Goal: Check status: Check status

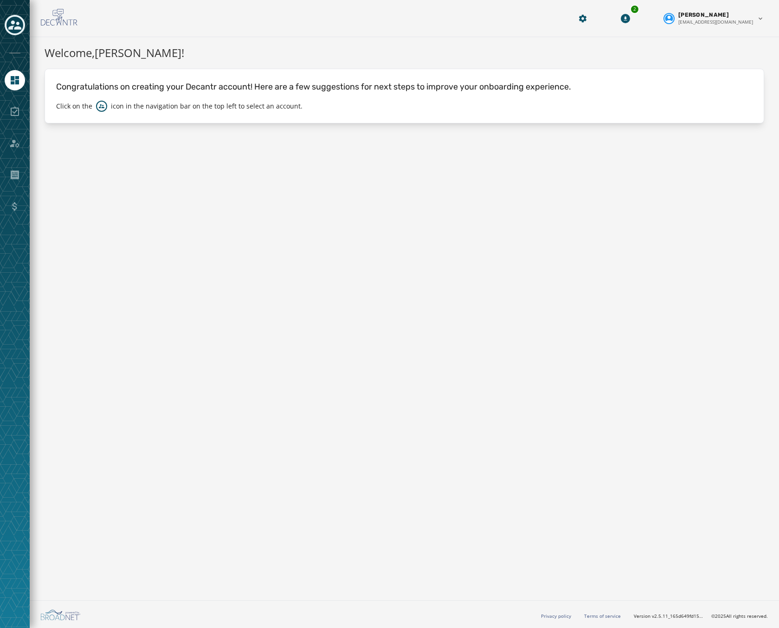
click at [9, 23] on icon "Toggle account select drawer" at bounding box center [14, 25] width 13 height 13
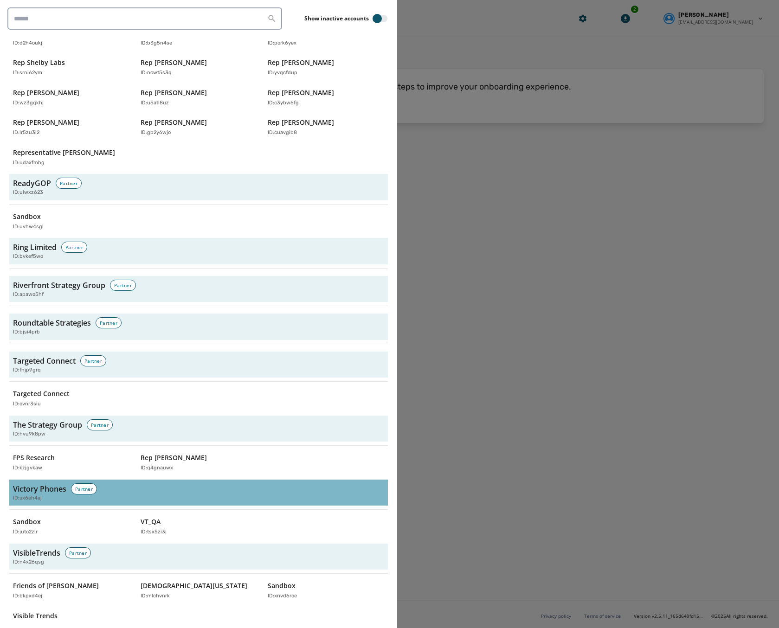
scroll to position [2752, 0]
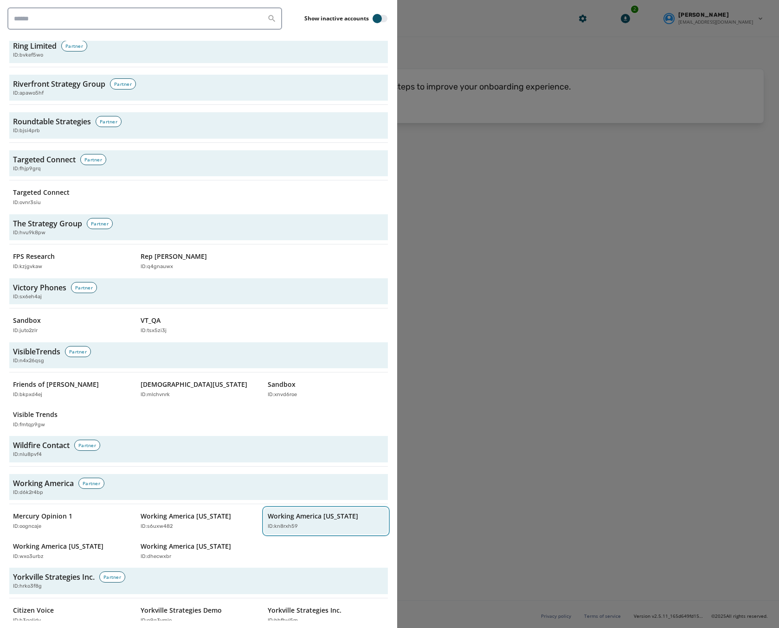
click at [321, 523] on div "ID: kn8rxh59" at bounding box center [321, 527] width 107 height 8
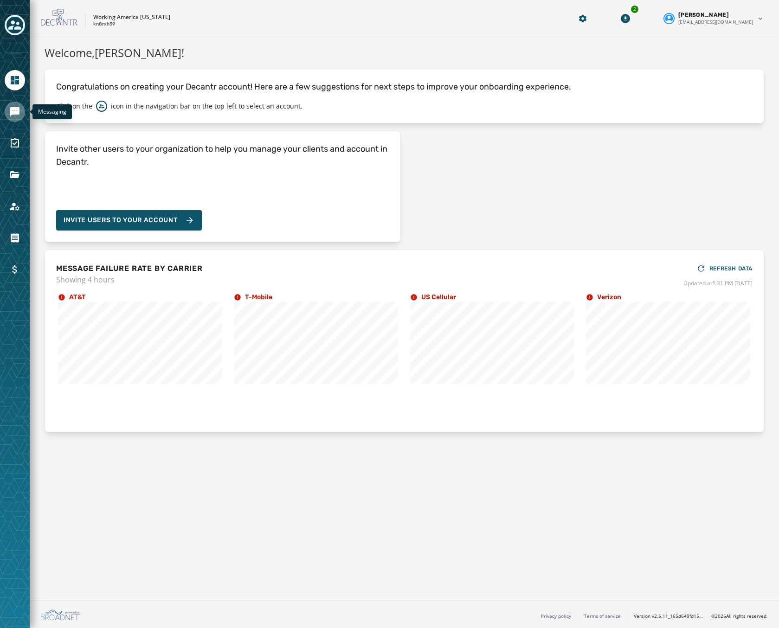
click at [17, 106] on icon "Navigate to Messaging" at bounding box center [14, 111] width 11 height 11
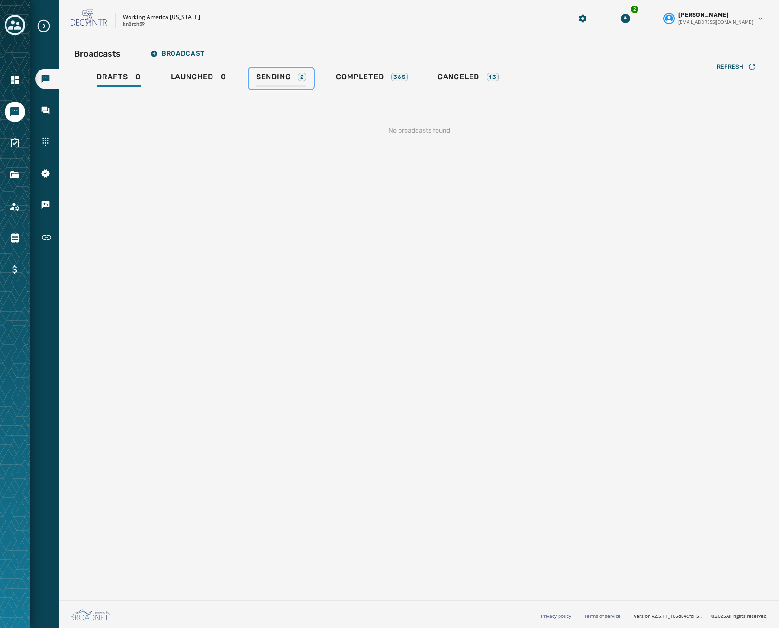
click at [265, 71] on link "Sending 2" at bounding box center [281, 78] width 65 height 21
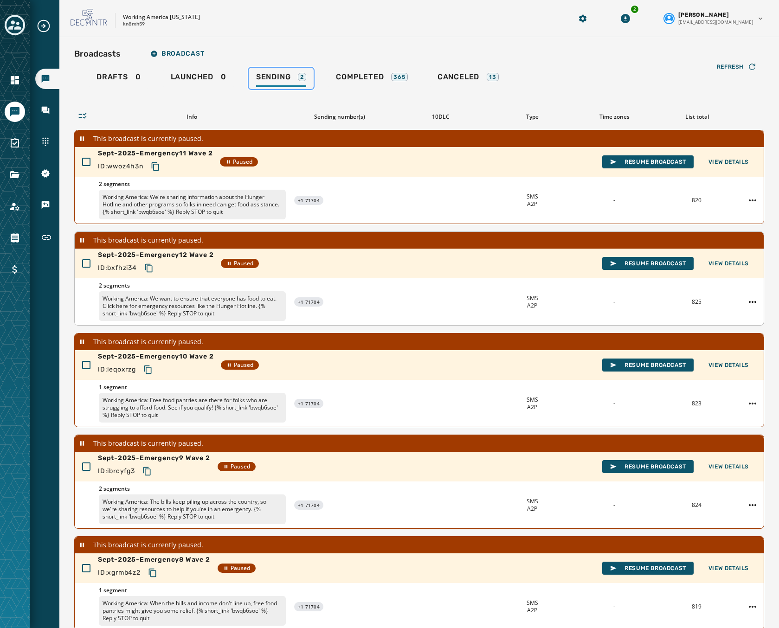
scroll to position [77, 0]
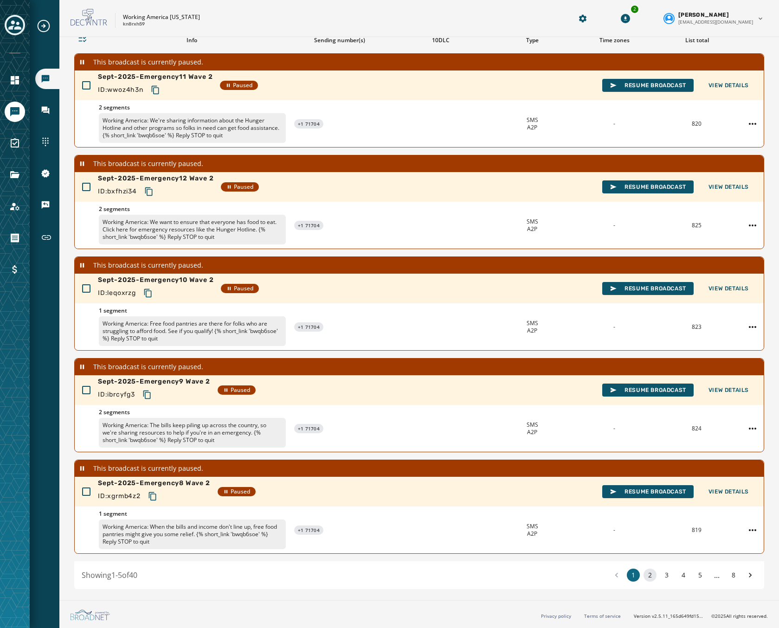
click at [643, 576] on button "2" at bounding box center [649, 575] width 13 height 13
click at [660, 579] on button "3" at bounding box center [666, 575] width 13 height 13
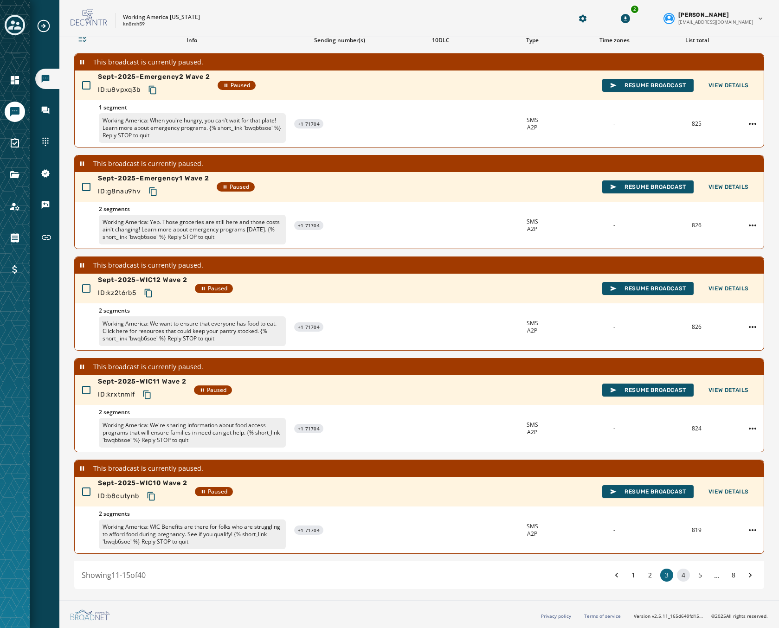
click at [677, 576] on button "4" at bounding box center [683, 575] width 13 height 13
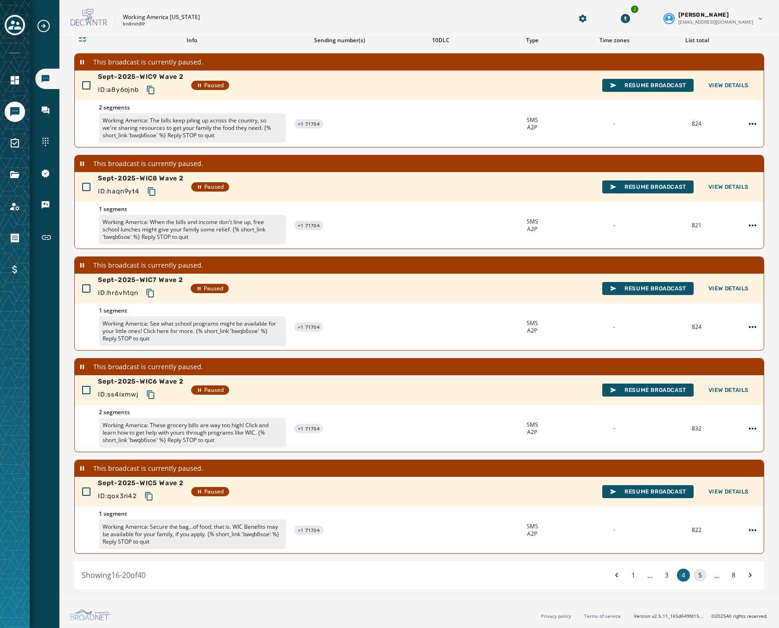
click at [693, 577] on button "5" at bounding box center [699, 575] width 13 height 13
click at [698, 578] on button "6" at bounding box center [699, 575] width 13 height 13
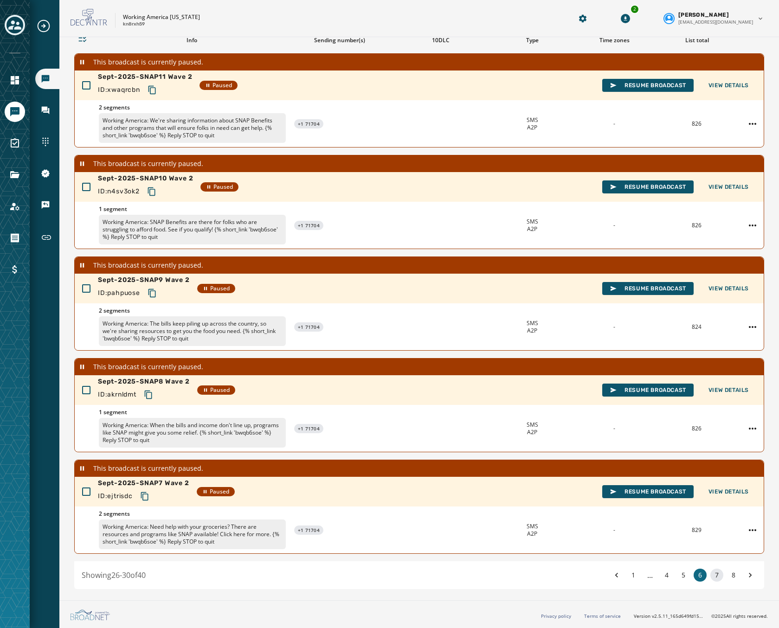
click at [710, 578] on button "7" at bounding box center [716, 575] width 13 height 13
click at [727, 575] on button "8" at bounding box center [733, 575] width 13 height 13
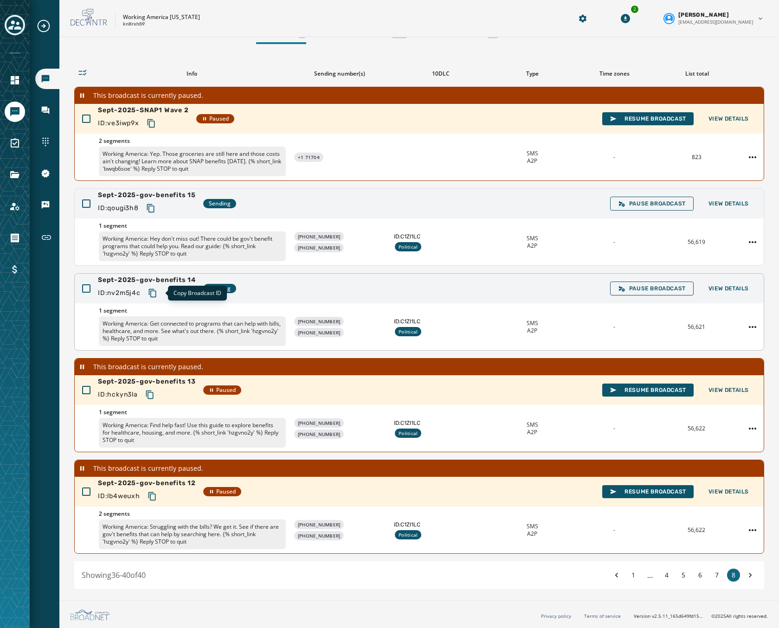
click at [152, 295] on icon "Copy text to clipboard" at bounding box center [151, 293] width 7 height 8
click at [424, 291] on div "Sept-2025-gov-benefits 14 ID: nv2m5j4c Sending Pause Broadcast View Details" at bounding box center [419, 289] width 689 height 30
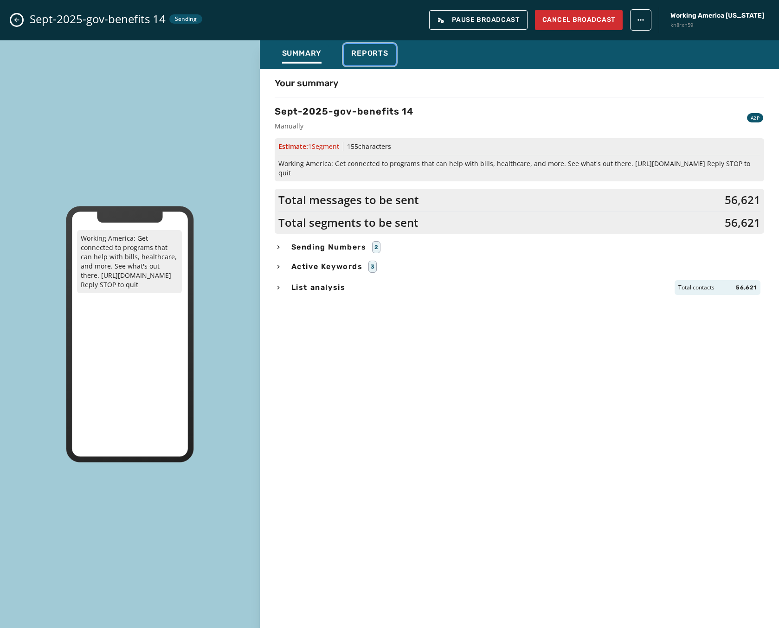
click at [360, 54] on span "Reports" at bounding box center [369, 53] width 37 height 9
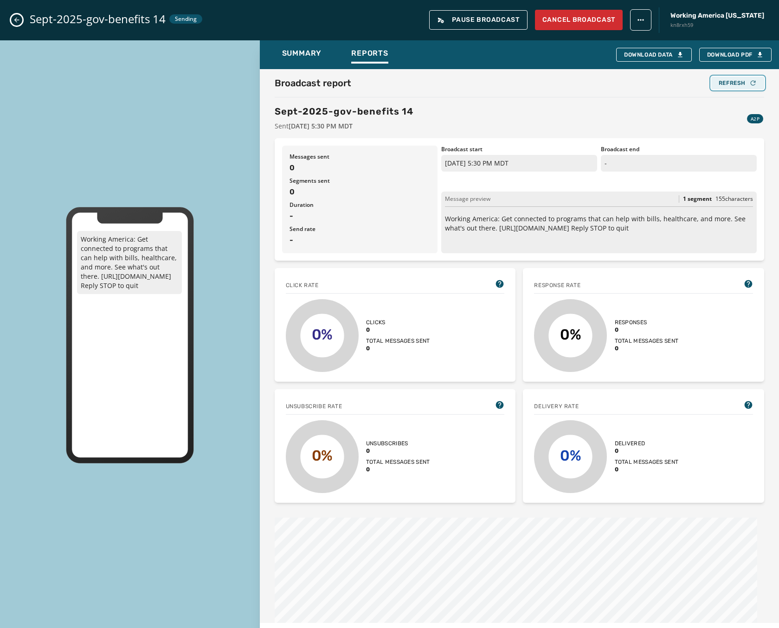
click at [726, 87] on button "Refresh" at bounding box center [737, 83] width 53 height 13
click at [320, 53] on span "Summary" at bounding box center [302, 53] width 40 height 9
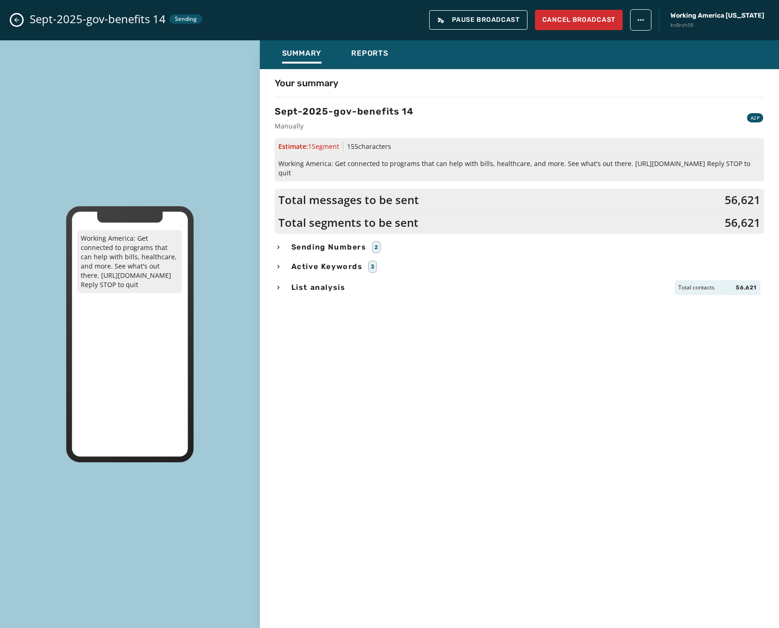
click at [18, 22] on icon "Close admin drawer" at bounding box center [16, 19] width 7 height 7
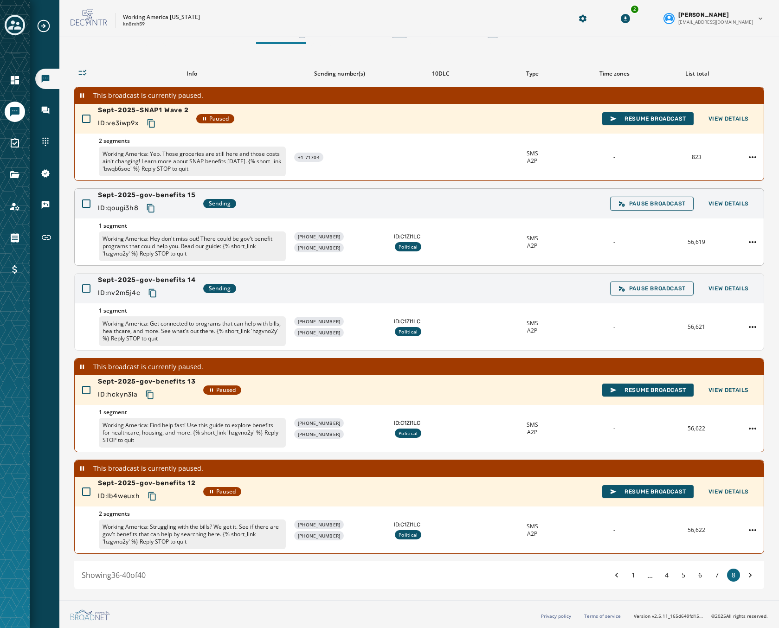
click at [434, 225] on div "1 segment Working America: Hey don't miss out! There could be gov't benefit pro…" at bounding box center [419, 241] width 689 height 47
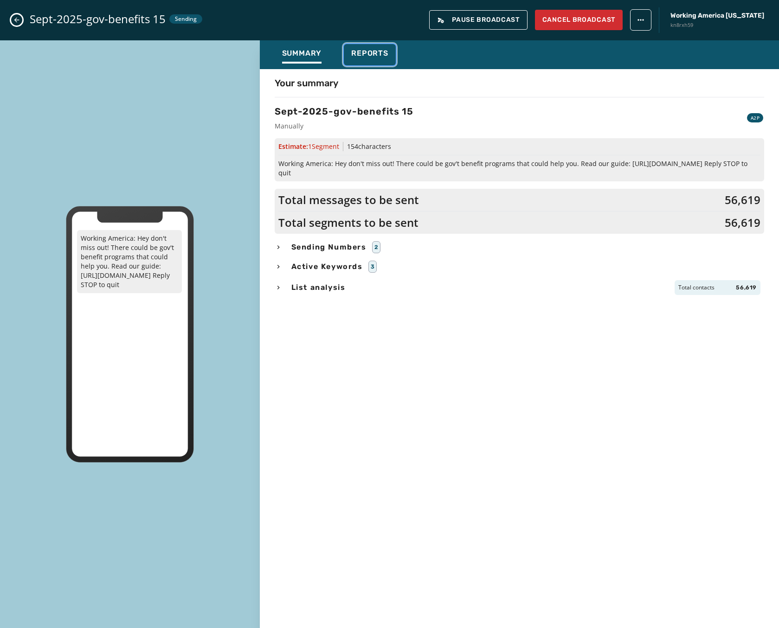
click at [369, 50] on span "Reports" at bounding box center [369, 53] width 37 height 9
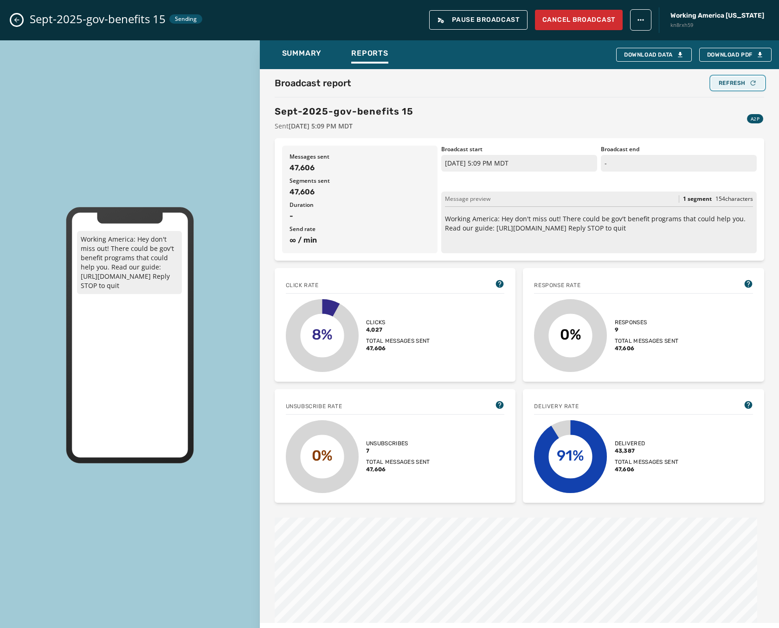
click at [728, 87] on button "Refresh" at bounding box center [737, 83] width 53 height 13
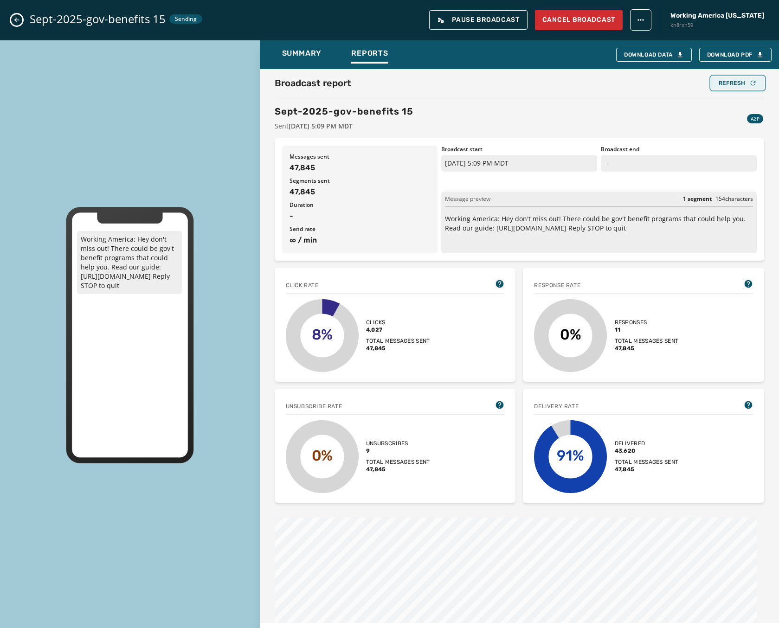
click at [728, 87] on button "Refresh" at bounding box center [737, 83] width 53 height 13
click at [749, 85] on icon "button" at bounding box center [752, 82] width 7 height 7
click at [20, 19] on icon "Close admin drawer" at bounding box center [16, 19] width 7 height 7
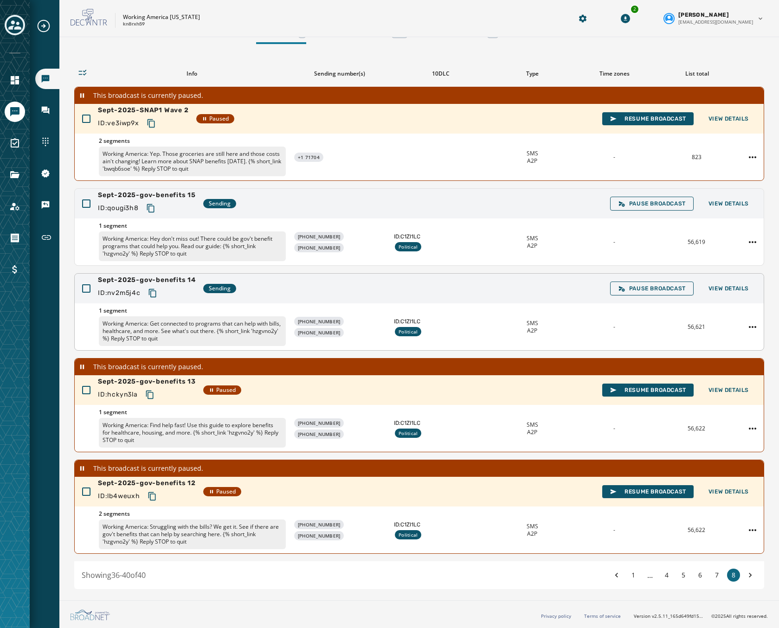
click at [316, 302] on div "Sept-2025-gov-benefits 14 ID: nv2m5j4c Sending Pause Broadcast View Details" at bounding box center [419, 289] width 689 height 30
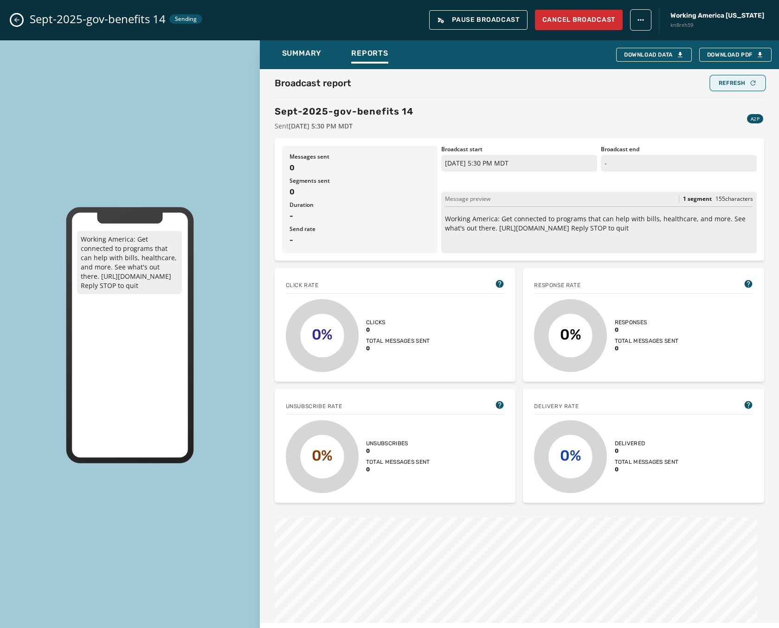
click at [731, 78] on button "Refresh" at bounding box center [737, 83] width 53 height 13
click at [15, 20] on icon "Close admin drawer" at bounding box center [16, 20] width 5 height 5
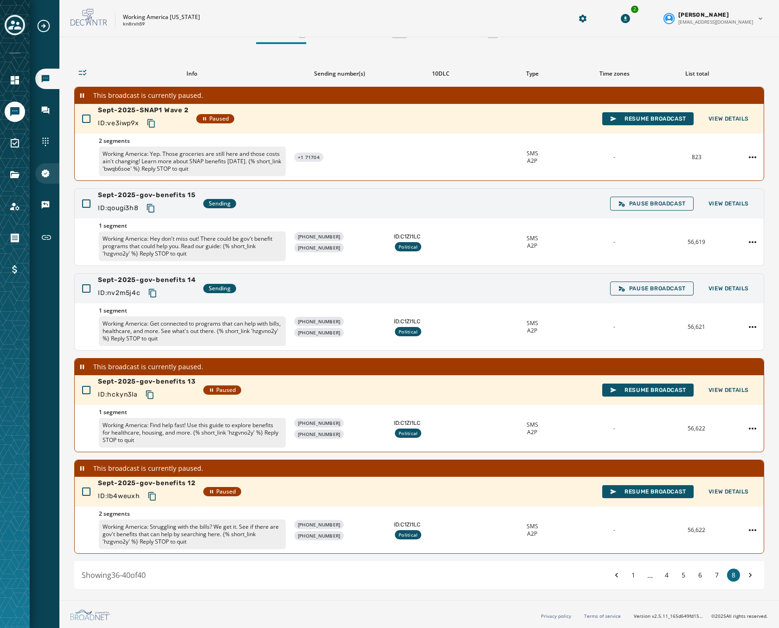
click at [45, 172] on icon "Navigate to 10DLC Registration" at bounding box center [45, 173] width 8 height 8
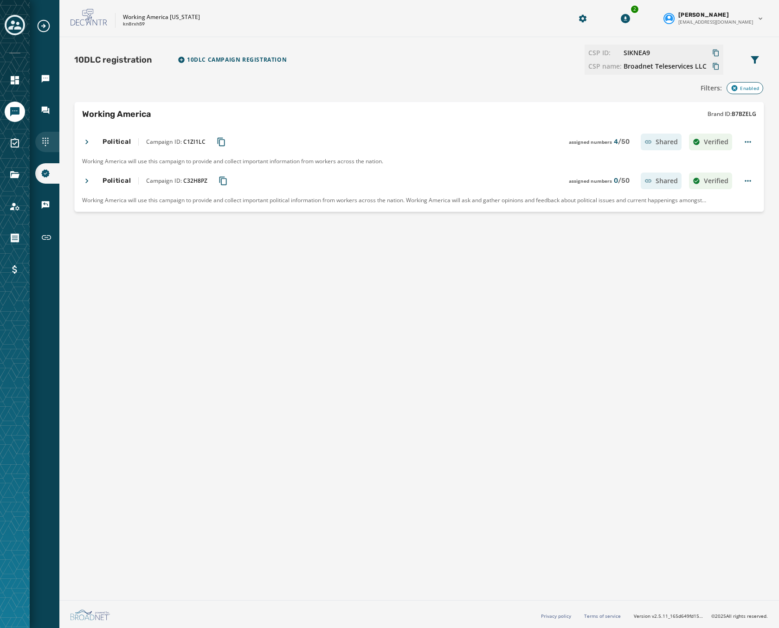
click at [42, 141] on icon "Navigate to Sending Numbers" at bounding box center [45, 141] width 9 height 9
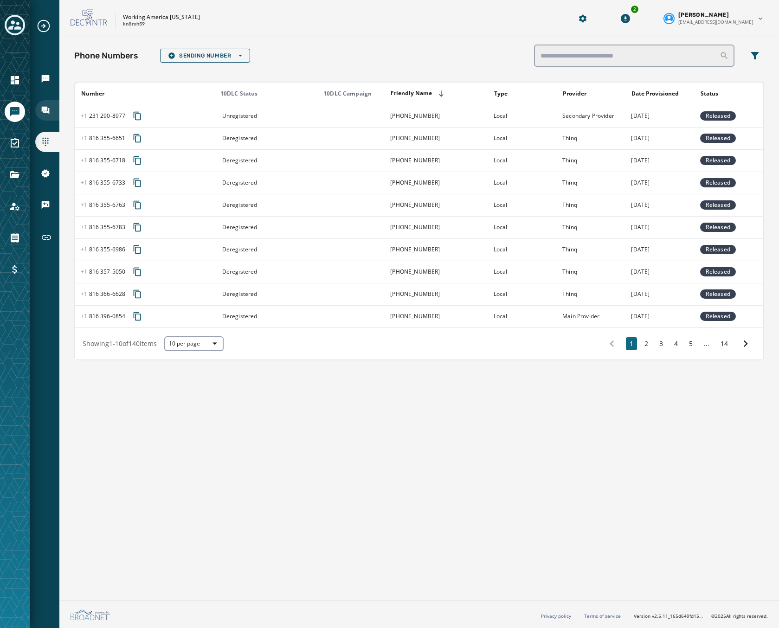
click at [46, 111] on icon "Navigate to Inbox" at bounding box center [45, 110] width 9 height 9
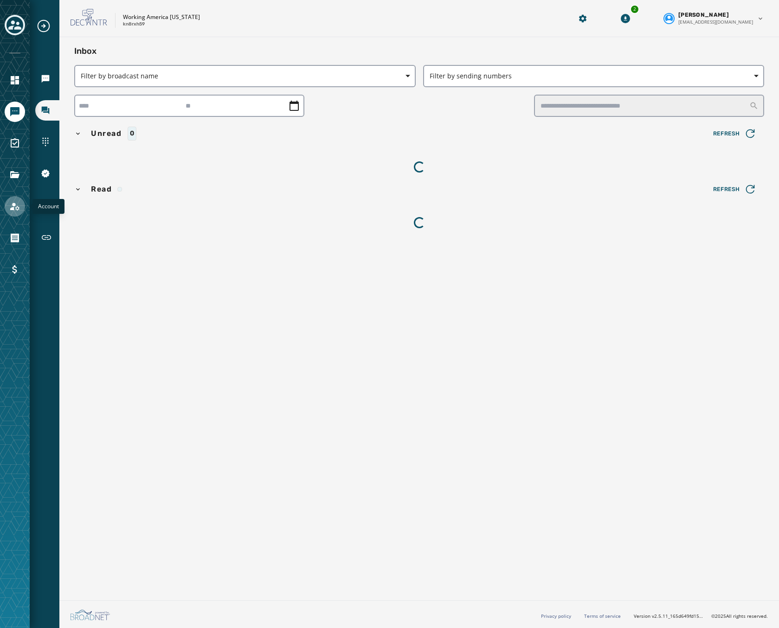
click at [16, 210] on icon "Navigate to Account" at bounding box center [14, 206] width 11 height 11
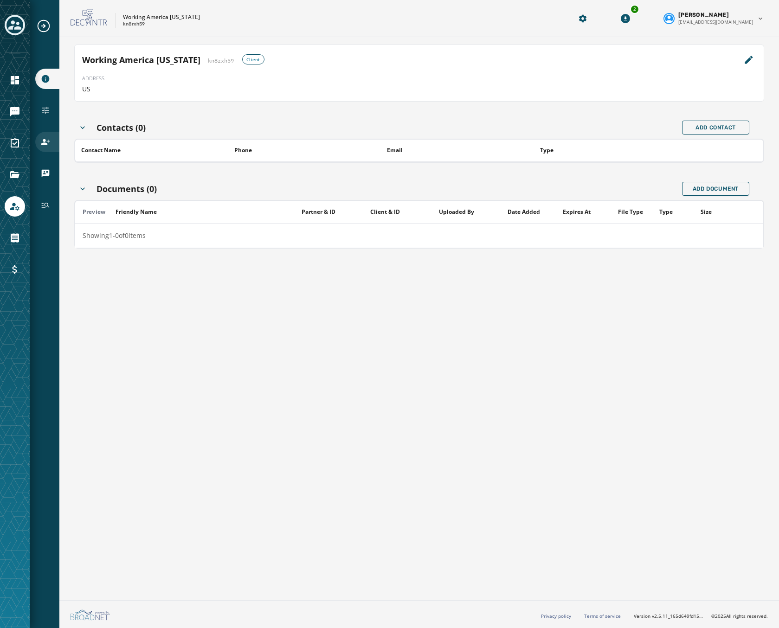
click at [47, 143] on icon "Navigate to Users" at bounding box center [45, 141] width 9 height 9
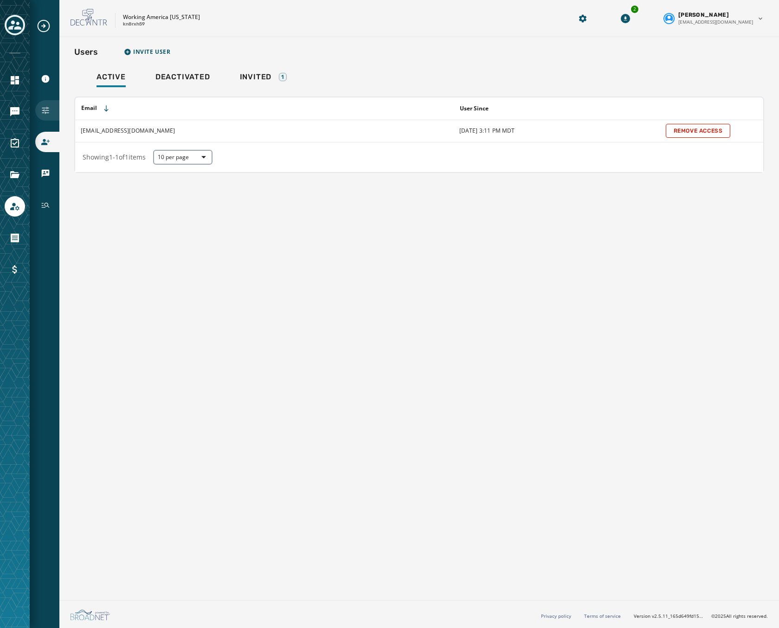
click at [42, 109] on icon "Navigate to Configuration" at bounding box center [45, 110] width 9 height 9
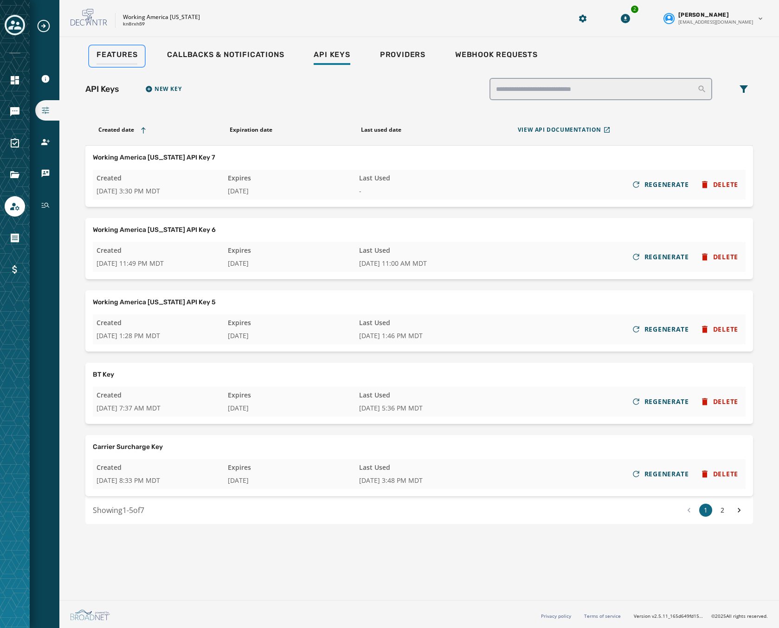
click at [110, 50] on link "Features" at bounding box center [117, 55] width 56 height 21
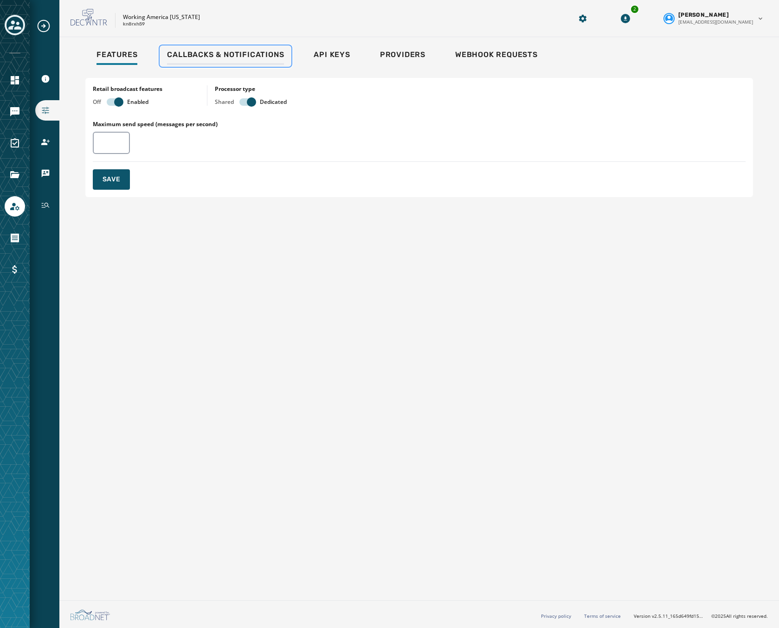
click at [246, 50] on span "Callbacks & Notifications" at bounding box center [225, 54] width 117 height 9
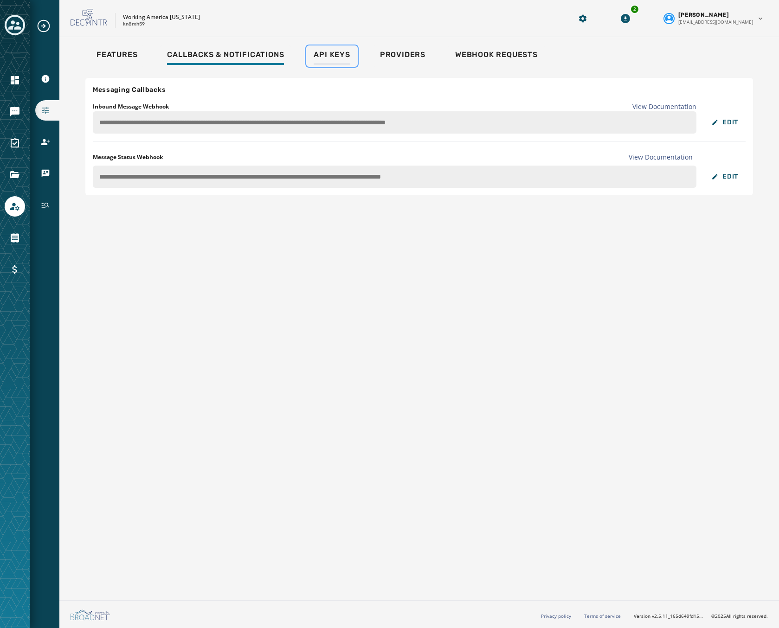
click at [350, 54] on link "Api Keys" at bounding box center [331, 55] width 51 height 21
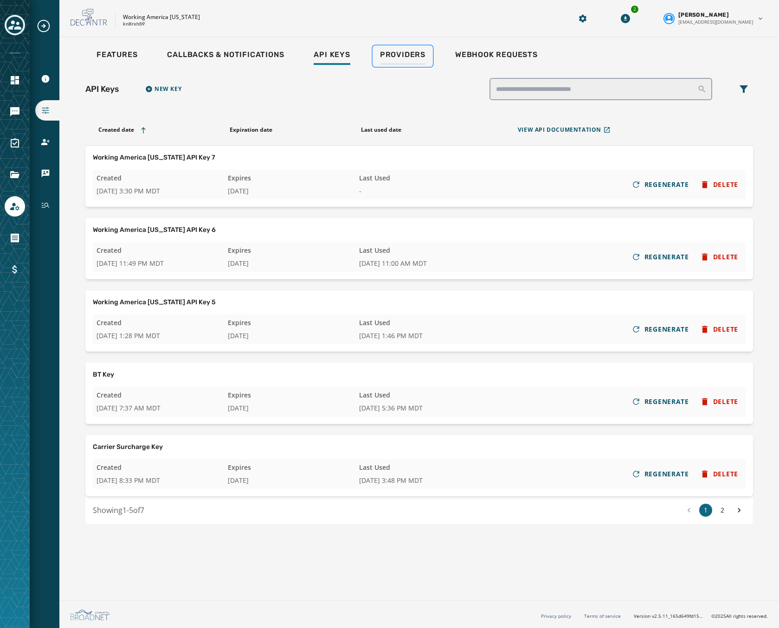
click at [397, 53] on span "Providers" at bounding box center [402, 54] width 45 height 9
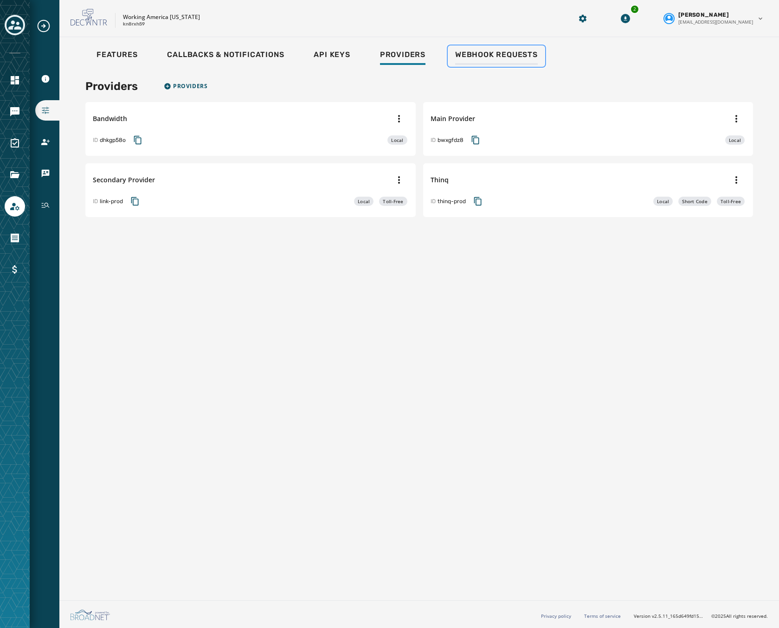
click at [506, 54] on span "Webhook Requests" at bounding box center [496, 54] width 83 height 9
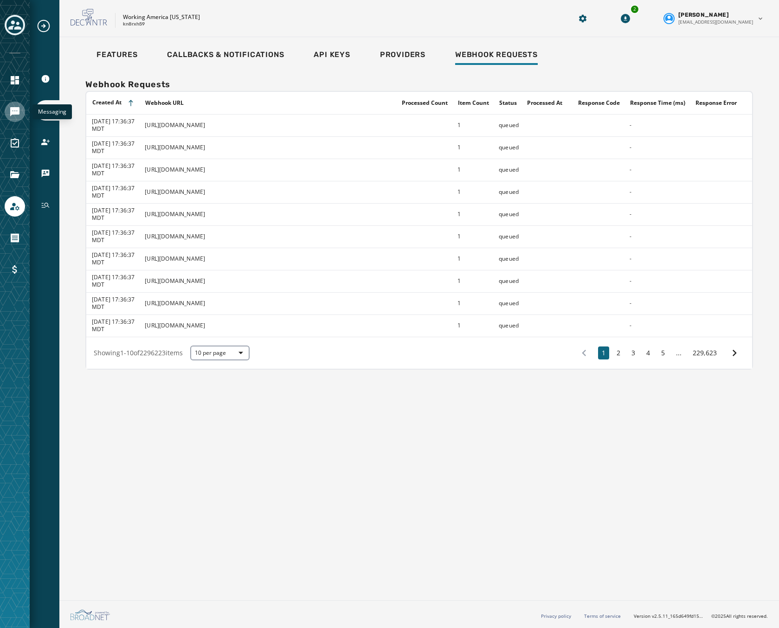
click at [11, 102] on link "Navigate to Messaging" at bounding box center [15, 112] width 20 height 20
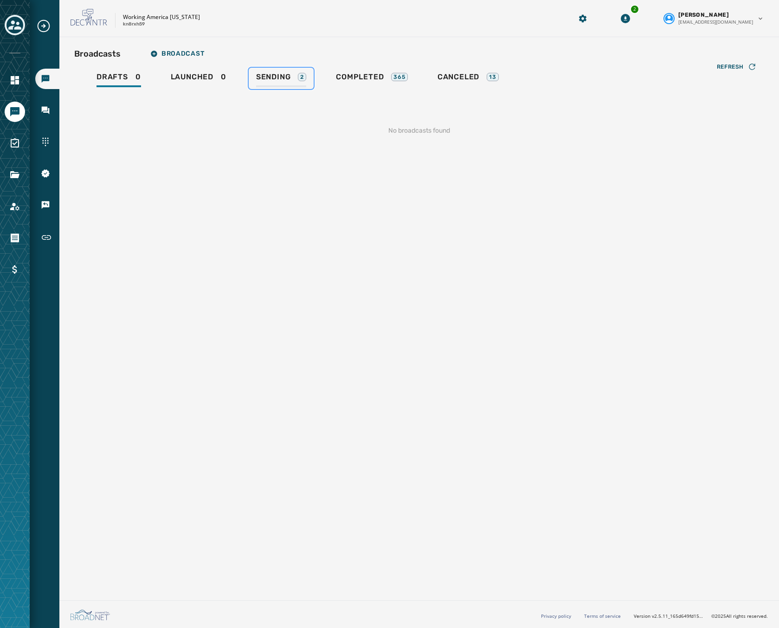
click at [298, 76] on div "2" at bounding box center [302, 77] width 8 height 8
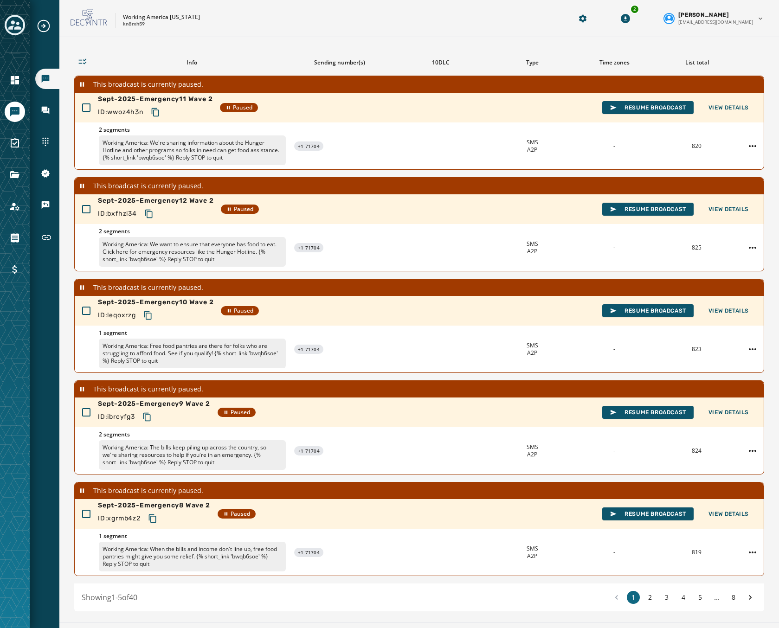
scroll to position [77, 0]
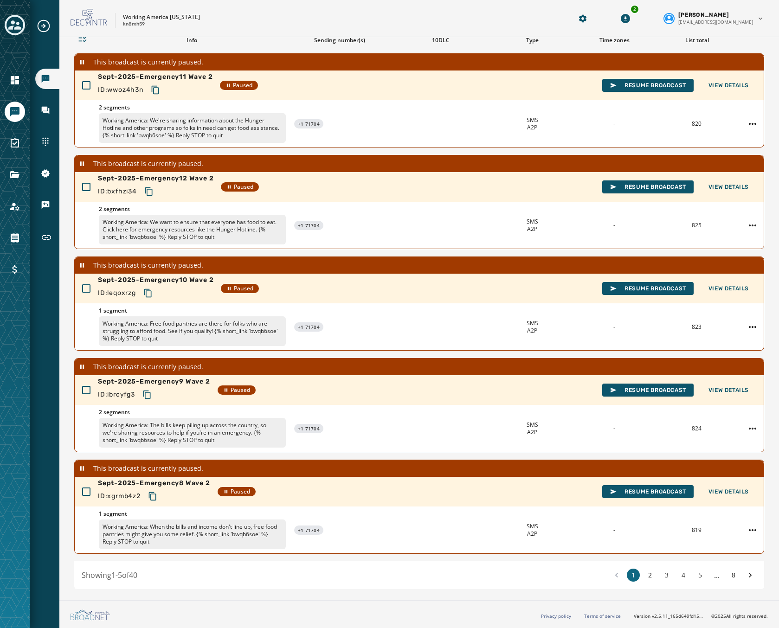
click at [733, 578] on div "1 2 3 4 5 ... 8" at bounding box center [683, 575] width 147 height 13
click at [727, 575] on button "8" at bounding box center [733, 575] width 13 height 13
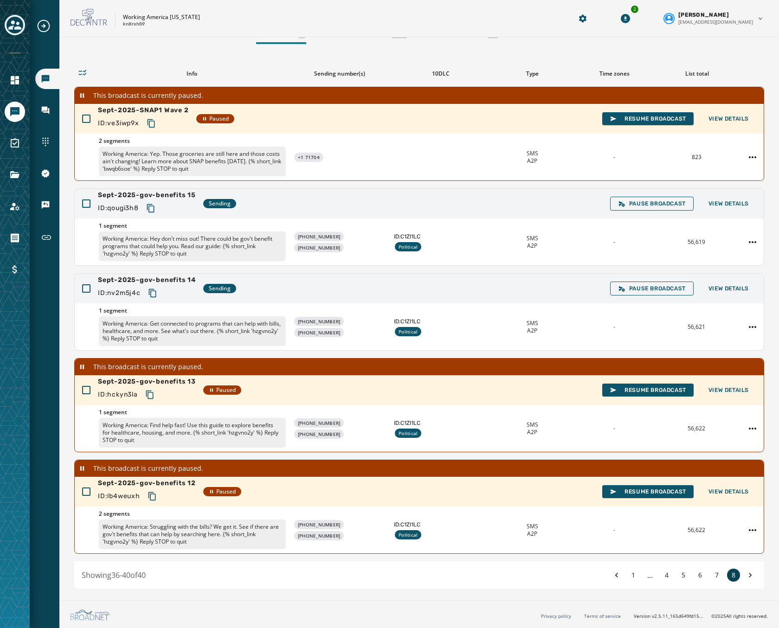
scroll to position [43, 0]
click at [164, 213] on div "ID: qougi3h8" at bounding box center [147, 208] width 98 height 17
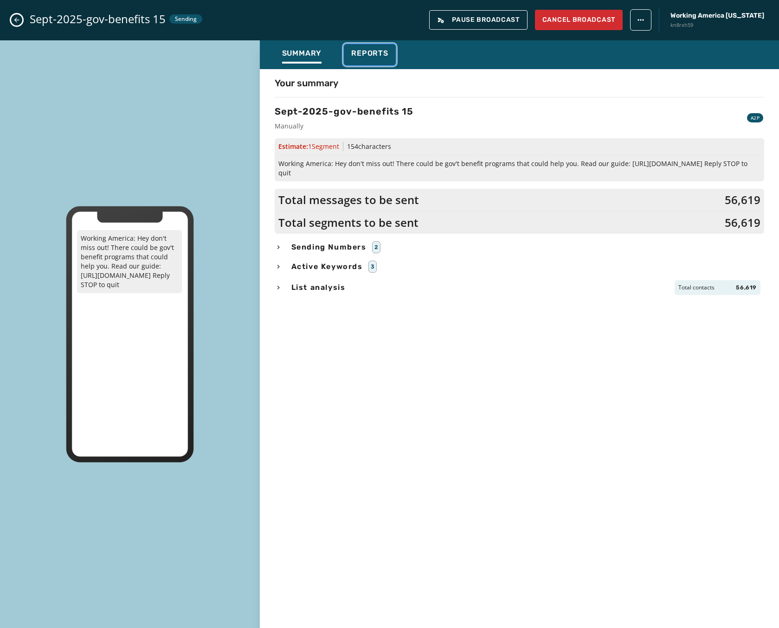
click at [374, 54] on span "Reports" at bounding box center [369, 53] width 37 height 9
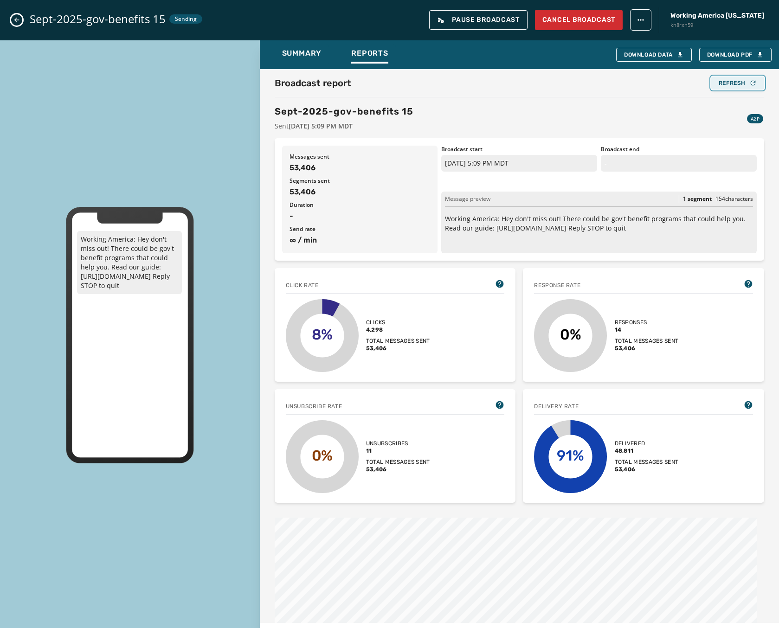
click at [725, 79] on div "Refresh" at bounding box center [737, 82] width 38 height 7
click at [724, 80] on div "Refresh" at bounding box center [737, 82] width 38 height 7
click at [723, 81] on div "Refresh" at bounding box center [737, 82] width 38 height 7
click at [12, 15] on div "Sept-2025-gov-benefits 15 Sending Pause Broadcast Cancel Broadcast Working Amer…" at bounding box center [389, 20] width 779 height 40
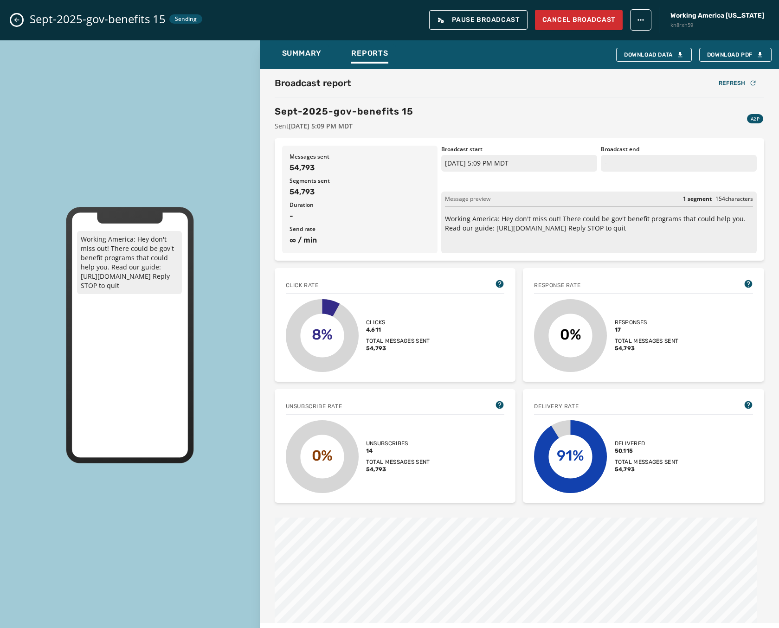
click at [15, 23] on icon "Close admin drawer" at bounding box center [16, 19] width 7 height 7
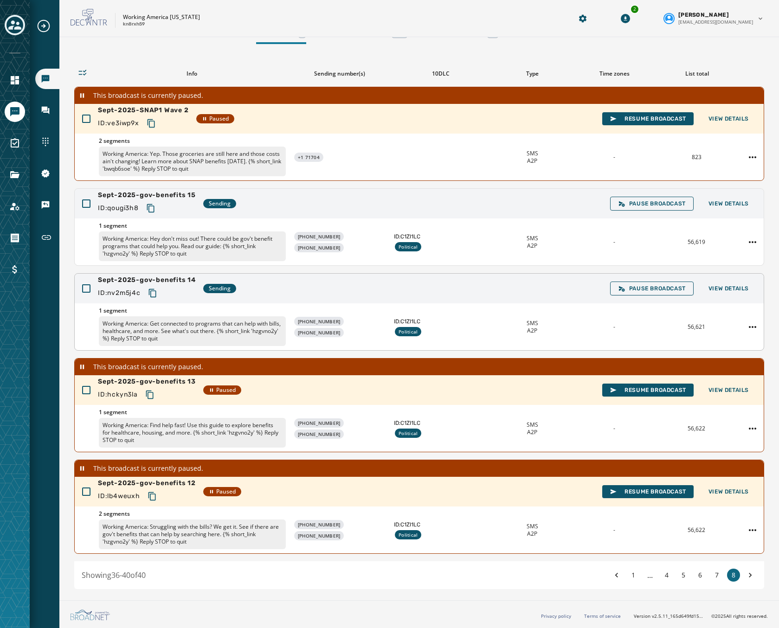
click at [177, 290] on div "ID: nv2m5j4c" at bounding box center [147, 293] width 98 height 17
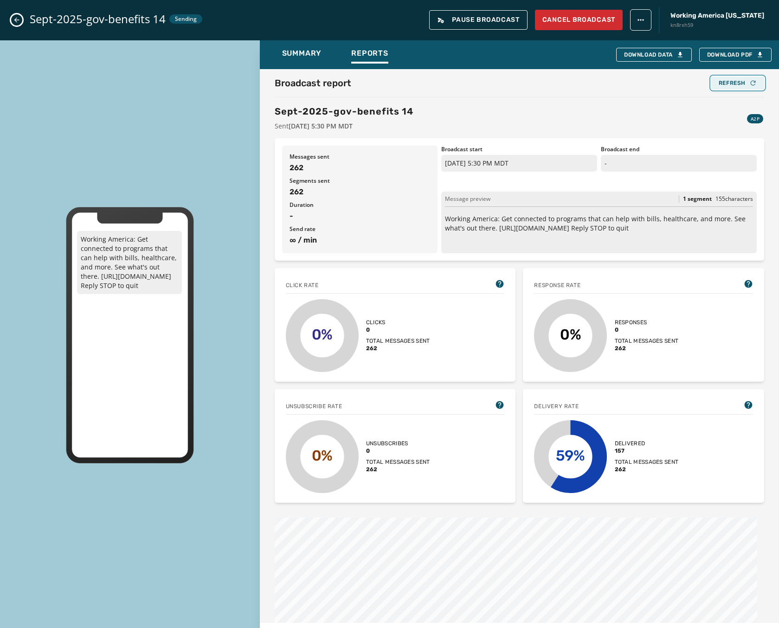
click at [723, 82] on div "Refresh" at bounding box center [737, 82] width 38 height 7
click at [726, 85] on div "Refresh" at bounding box center [737, 82] width 38 height 7
click at [732, 88] on button "Refresh" at bounding box center [737, 83] width 53 height 13
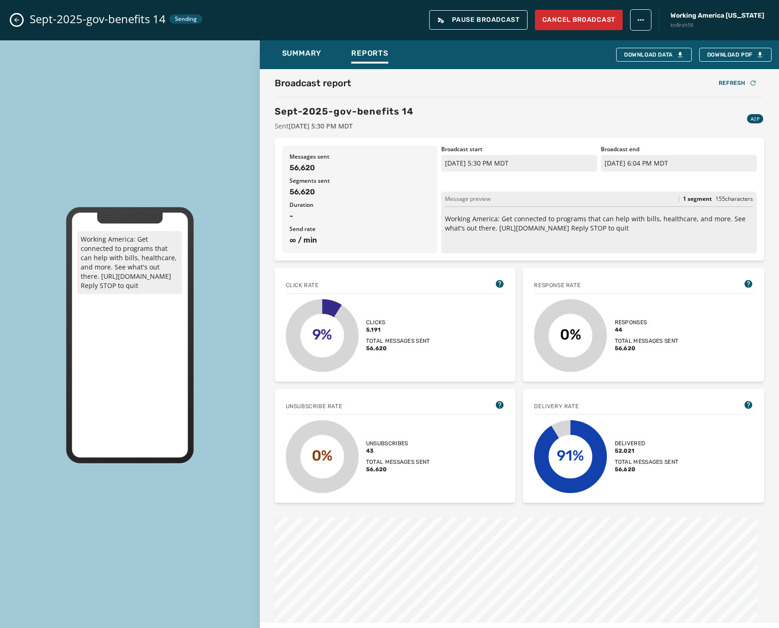
click at [12, 19] on button "Close admin drawer" at bounding box center [16, 19] width 11 height 11
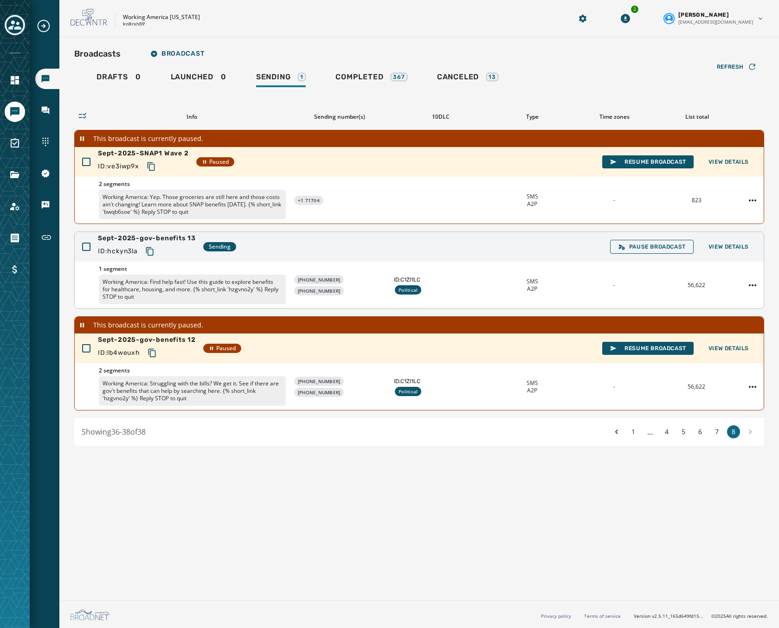
click at [397, 257] on div "Sept-2025-gov-benefits 13 ID: hckyn3la Sending Pause Broadcast View Details" at bounding box center [419, 247] width 689 height 30
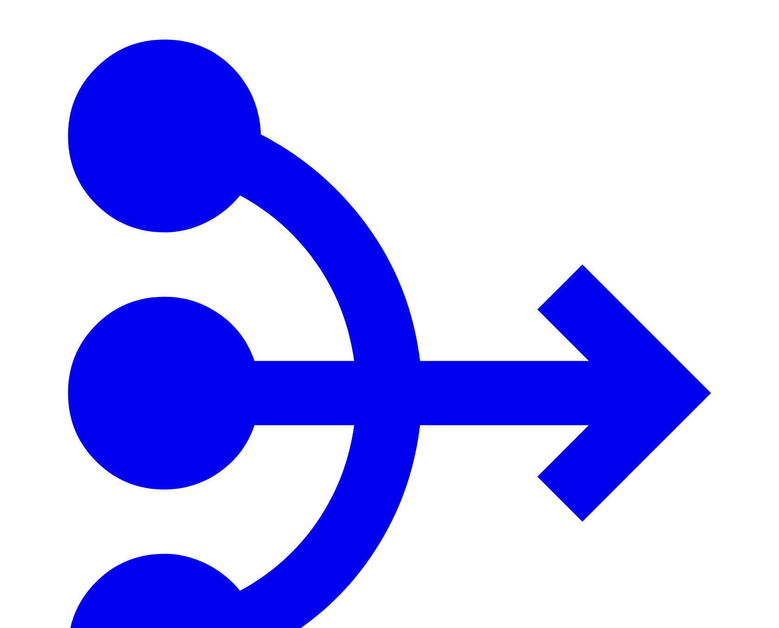
click at [689, 90] on button "button" at bounding box center [684, 89] width 7 height 3
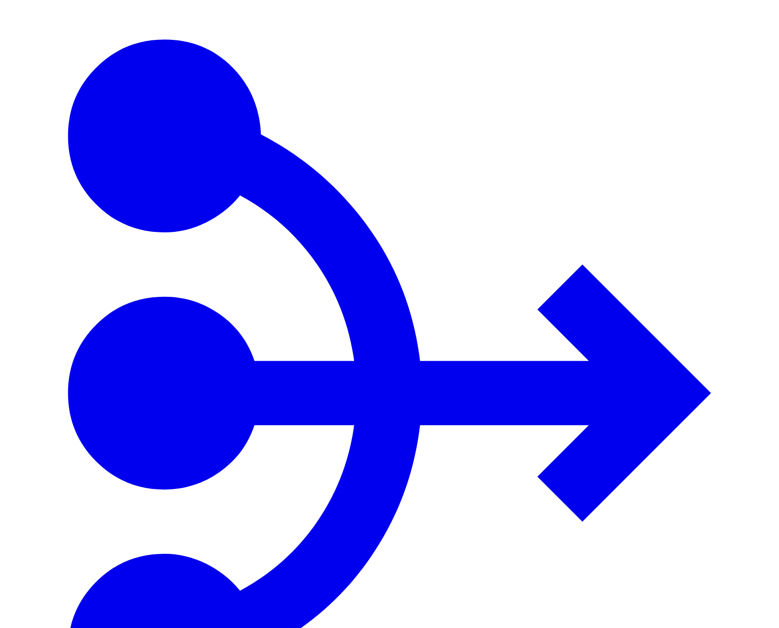
click at [689, 90] on button "button" at bounding box center [684, 89] width 7 height 3
click at [708, 124] on span "1 minute" at bounding box center [697, 120] width 24 height 7
click at [700, 189] on span "1 hour" at bounding box center [690, 185] width 19 height 8
click at [689, 90] on button "button" at bounding box center [684, 89] width 7 height 3
